Goal: Find specific page/section: Find specific page/section

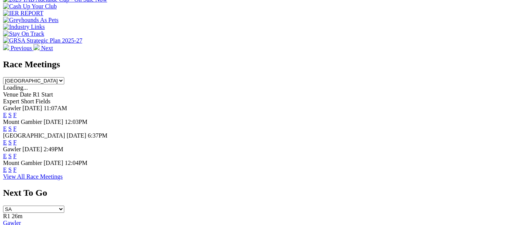
scroll to position [308, 0]
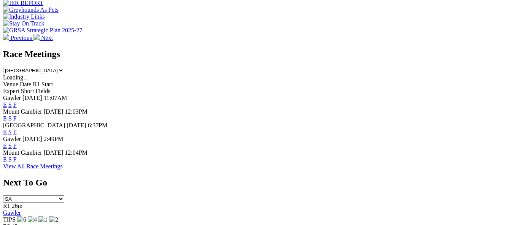
click at [17, 143] on link "F" at bounding box center [14, 146] width 3 height 6
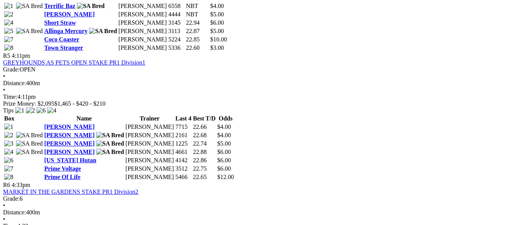
scroll to position [806, 0]
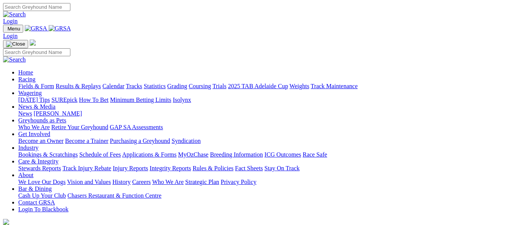
scroll to position [310, 0]
